Goal: Transaction & Acquisition: Purchase product/service

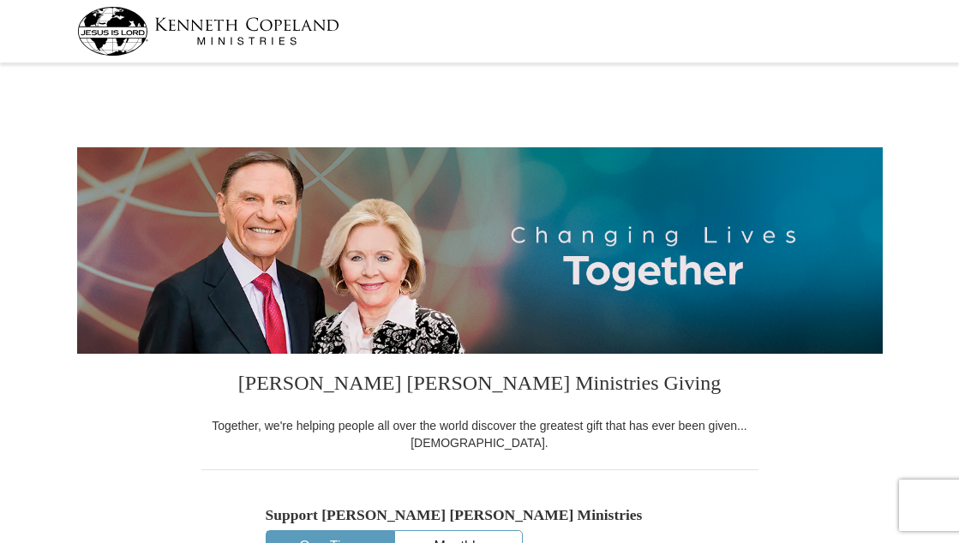
select select "PA"
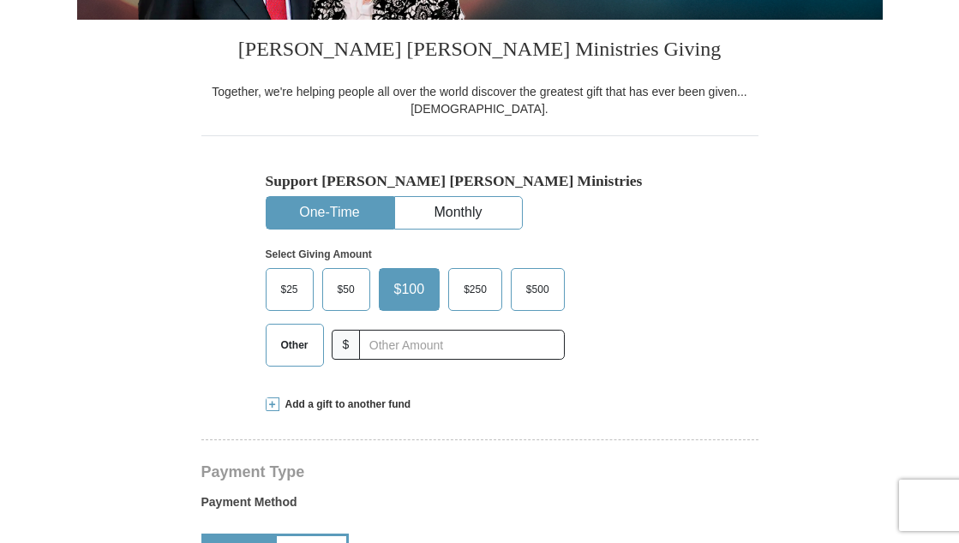
scroll to position [370, 0]
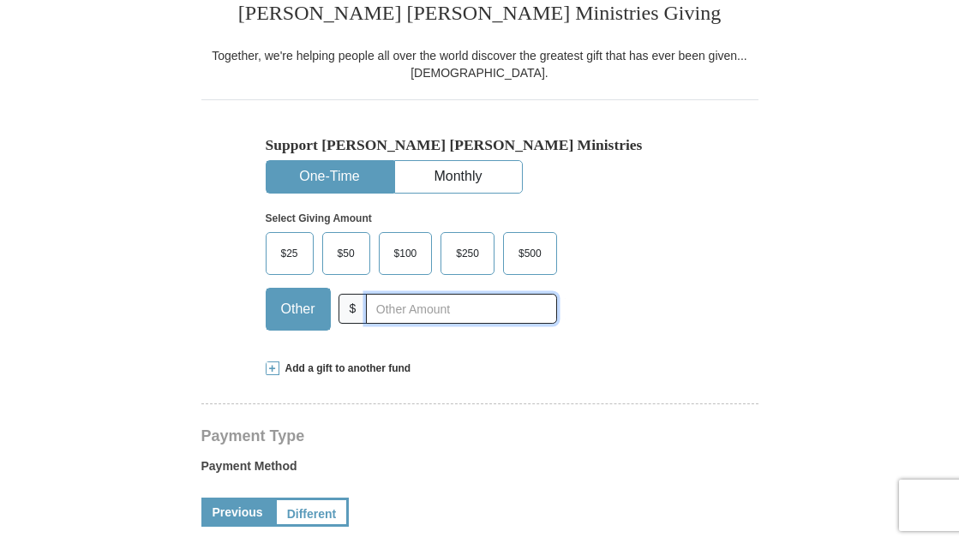
click at [375, 314] on input "text" at bounding box center [461, 309] width 190 height 30
type input "15."
click at [430, 306] on input "15." at bounding box center [461, 309] width 190 height 30
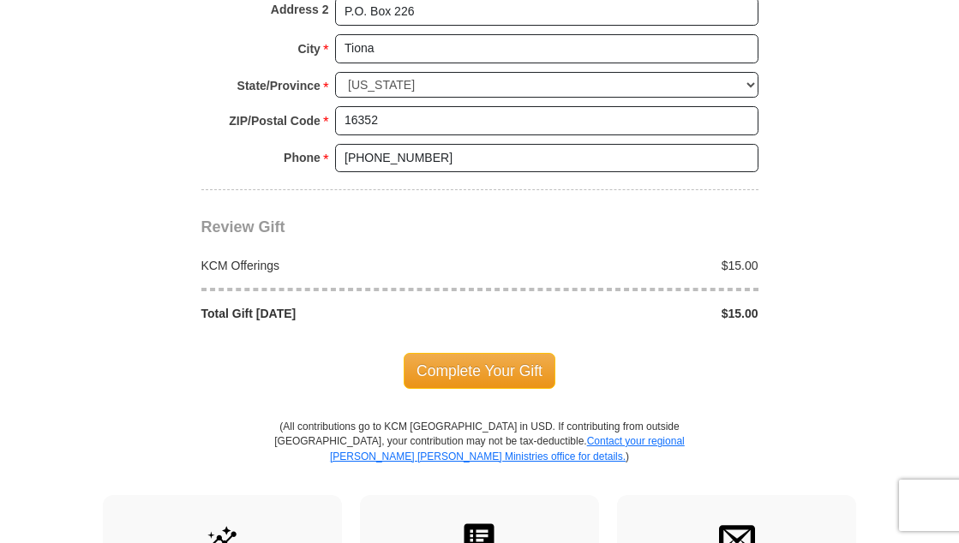
scroll to position [1402, 0]
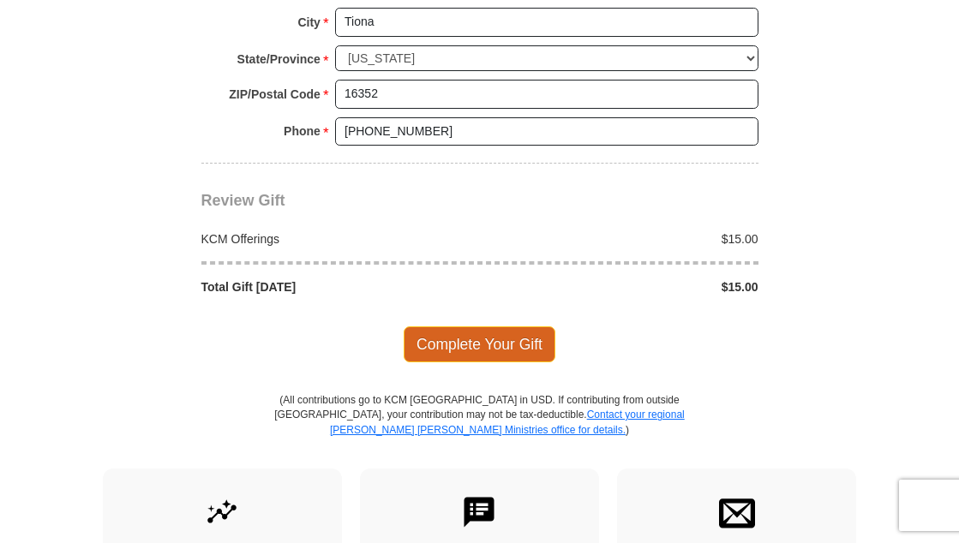
click at [470, 335] on span "Complete Your Gift" at bounding box center [480, 344] width 152 height 36
